Goal: Task Accomplishment & Management: Complete application form

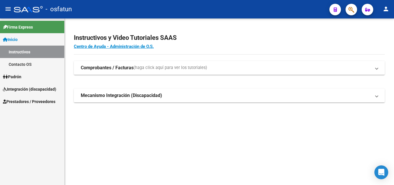
click at [25, 97] on link "Prestadores / Proveedores" at bounding box center [32, 101] width 64 height 12
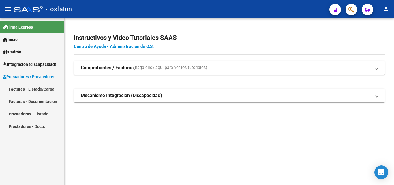
click at [95, 67] on strong "Comprobantes / Facturas" at bounding box center [107, 68] width 53 height 6
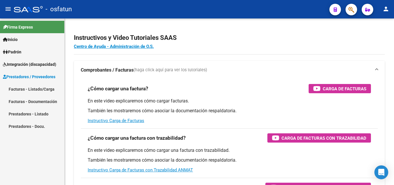
click at [40, 90] on link "Facturas - Listado/Carga" at bounding box center [32, 89] width 64 height 12
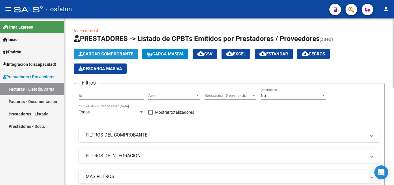
click at [106, 53] on span "Cargar Comprobante" at bounding box center [105, 53] width 55 height 5
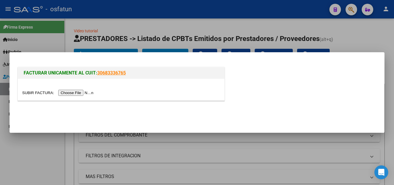
click at [82, 91] on input "file" at bounding box center [58, 93] width 73 height 6
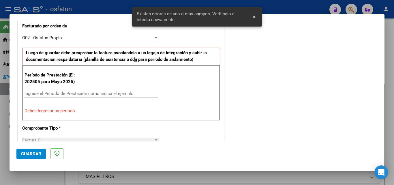
scroll to position [170, 0]
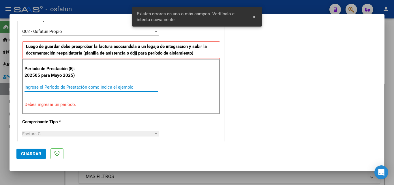
click at [87, 88] on input "Ingrese el Período de Prestación como indica el ejemplo" at bounding box center [91, 87] width 133 height 5
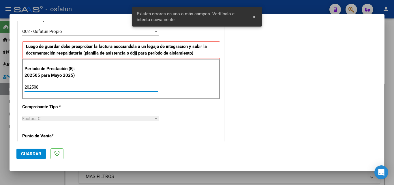
type input "202508"
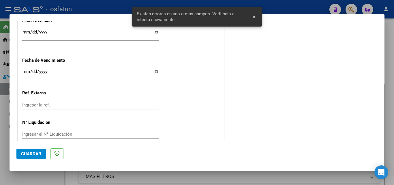
scroll to position [450, 0]
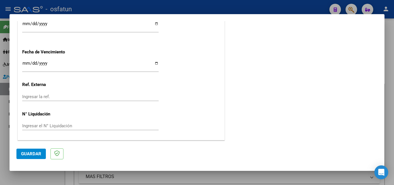
click at [26, 64] on input "Ingresar la fecha" at bounding box center [90, 65] width 137 height 9
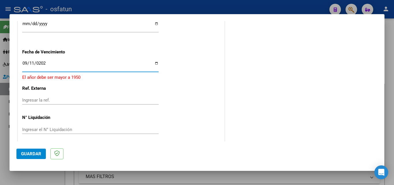
type input "[DATE]"
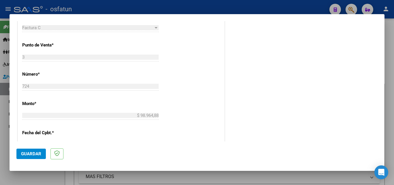
scroll to position [334, 0]
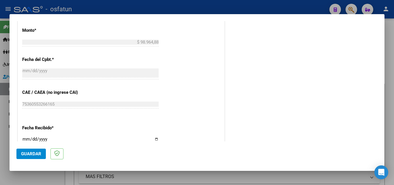
click at [35, 154] on span "Guardar" at bounding box center [31, 153] width 20 height 5
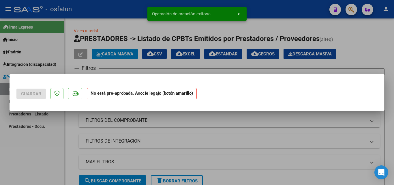
scroll to position [0, 0]
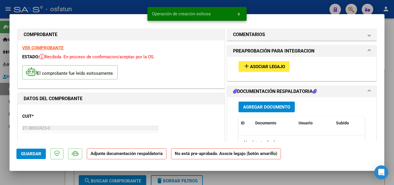
click at [260, 106] on span "Agregar Documento" at bounding box center [266, 106] width 47 height 5
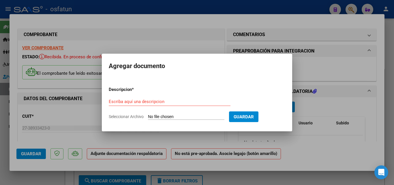
click at [127, 117] on span "Seleccionar Archivo" at bounding box center [126, 116] width 35 height 5
click at [148, 117] on input "Seleccionar Archivo" at bounding box center [186, 116] width 76 height 5
type input "C:\fakepath\[PERSON_NAME] ainhoa agosto.pdf"
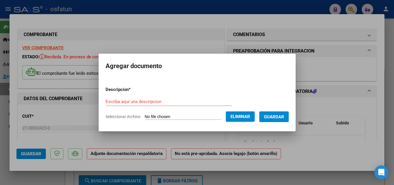
click at [142, 101] on input "Escriba aquí una descripcion" at bounding box center [169, 101] width 126 height 5
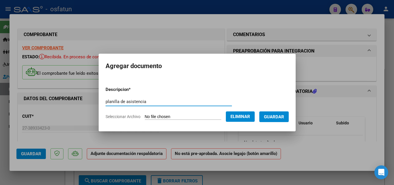
type input "planilla de asistencia"
click at [284, 116] on span "Guardar" at bounding box center [274, 116] width 20 height 5
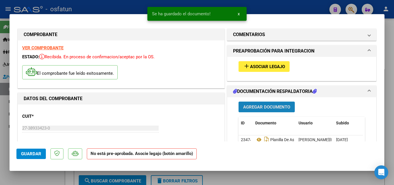
click at [273, 107] on span "Agregar Documento" at bounding box center [266, 106] width 47 height 5
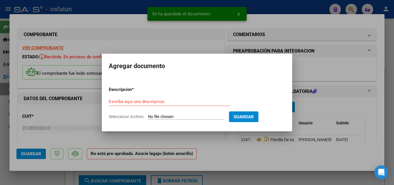
click at [135, 115] on span "Seleccionar Archivo" at bounding box center [126, 116] width 35 height 5
click at [148, 115] on input "Seleccionar Archivo" at bounding box center [186, 116] width 76 height 5
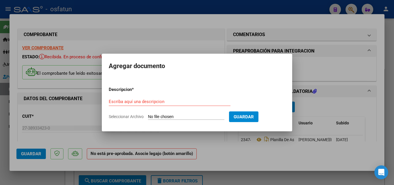
type input "C:\fakepath\to (1) (1) (1).pdf"
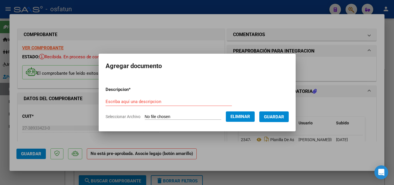
click at [144, 102] on input "Escriba aquí una descripcion" at bounding box center [169, 101] width 126 height 5
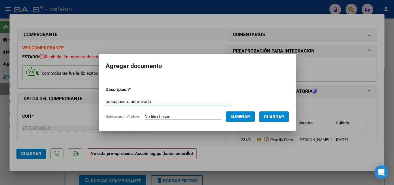
type input "presupuesto autorizado"
click at [274, 115] on span "Guardar" at bounding box center [274, 116] width 20 height 5
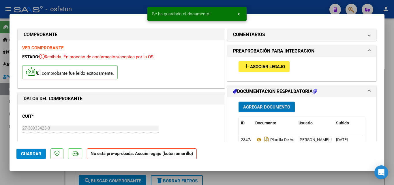
click at [270, 67] on span "Asociar Legajo" at bounding box center [267, 66] width 35 height 5
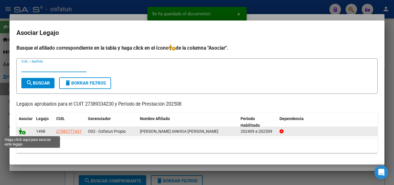
click at [21, 133] on icon at bounding box center [22, 131] width 7 height 6
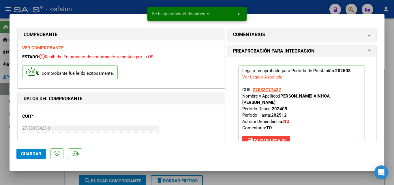
click at [38, 152] on span "Guardar" at bounding box center [31, 153] width 20 height 5
click at [37, 154] on span "Guardar" at bounding box center [31, 153] width 20 height 5
click at [39, 178] on div at bounding box center [197, 92] width 394 height 185
type input "$ 0,00"
